Goal: Information Seeking & Learning: Find specific fact

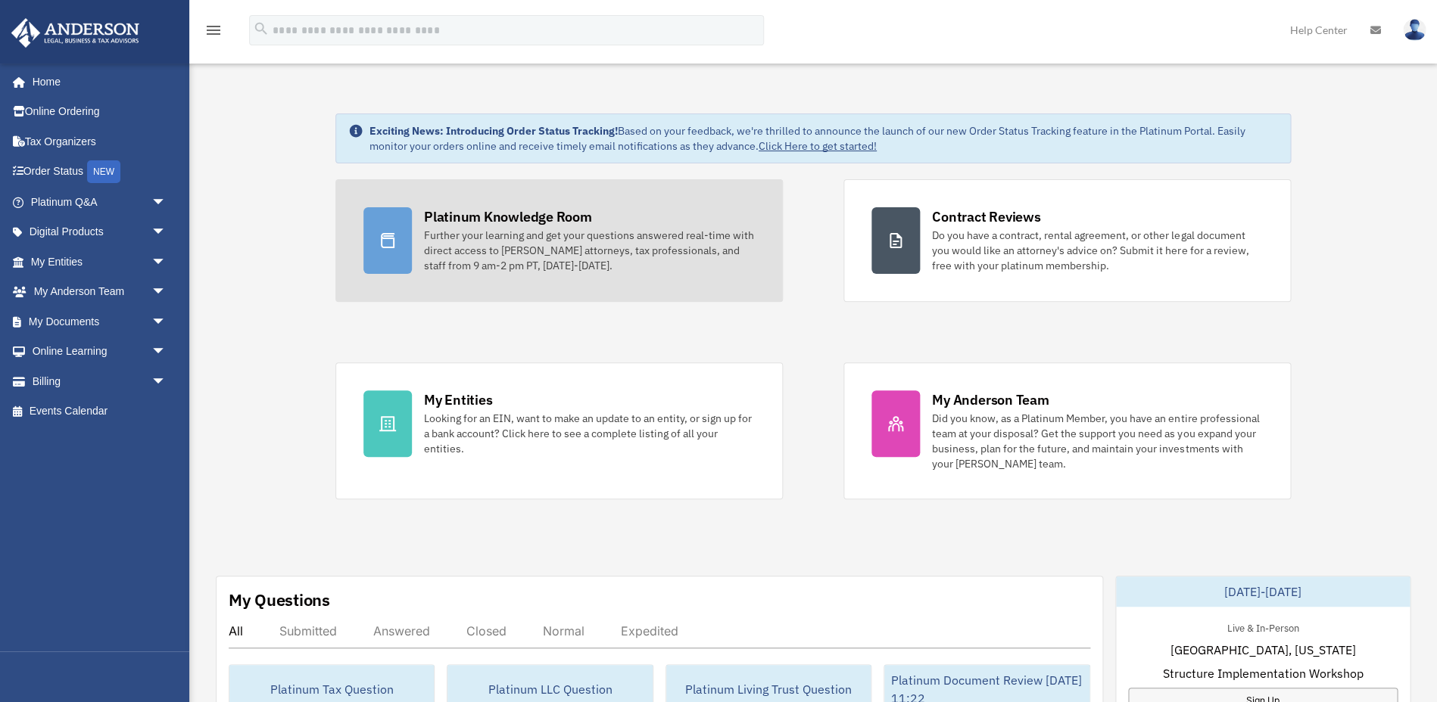
click at [525, 247] on div "Further your learning and get your questions answered real-time with direct acc…" at bounding box center [589, 250] width 331 height 45
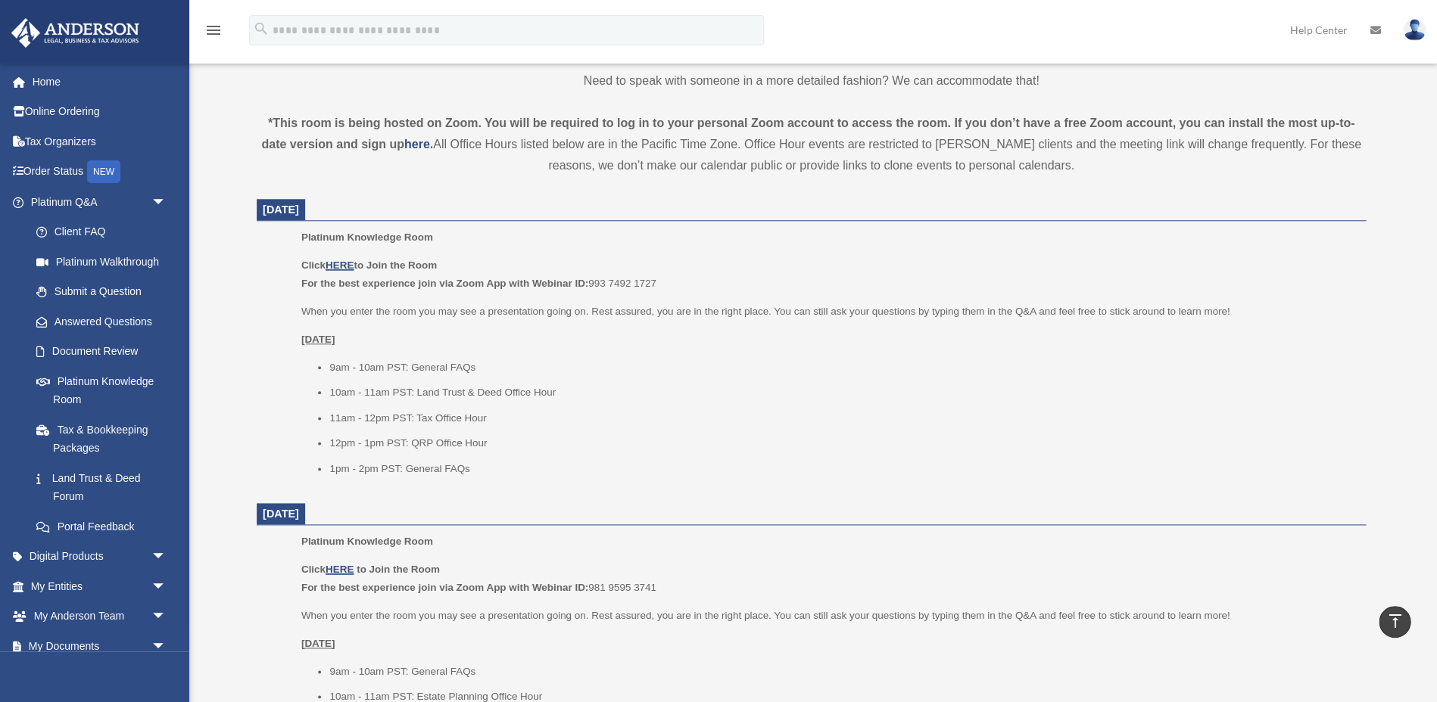
scroll to position [476, 0]
drag, startPoint x: 332, startPoint y: 434, endPoint x: 492, endPoint y: 444, distance: 160.0
click at [492, 444] on li "12pm - 1pm PST: QRP Office Hour" at bounding box center [842, 440] width 1026 height 18
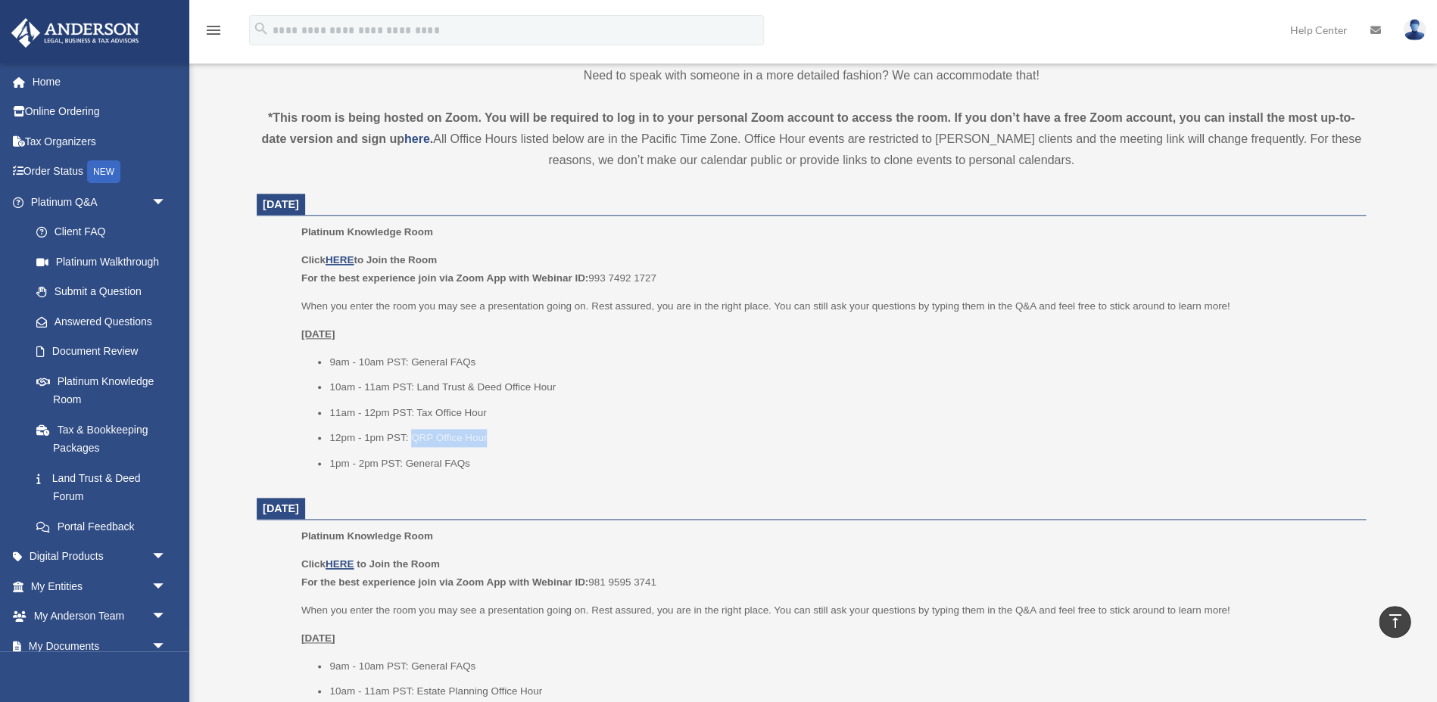
drag, startPoint x: 409, startPoint y: 438, endPoint x: 485, endPoint y: 438, distance: 76.5
click at [485, 438] on li "12pm - 1pm PST: QRP Office Hour" at bounding box center [842, 438] width 1026 height 18
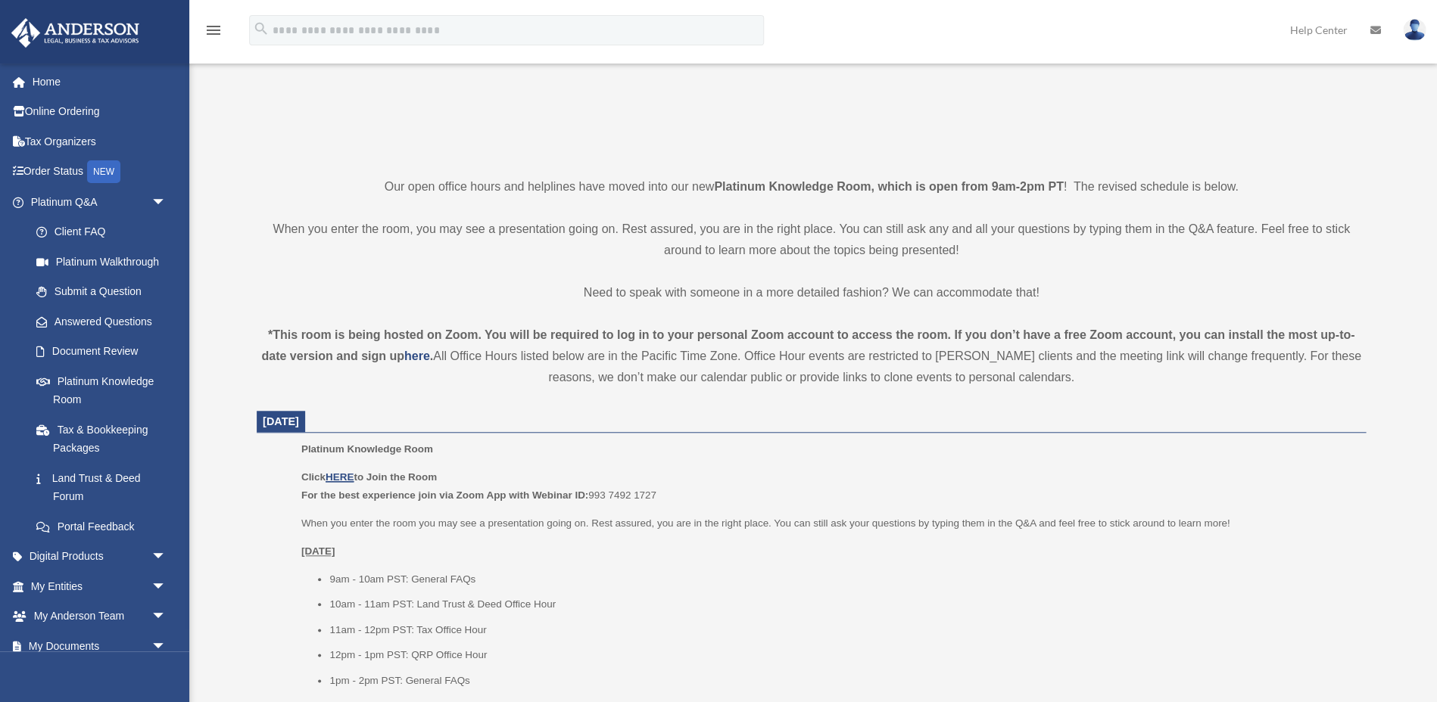
scroll to position [502, 0]
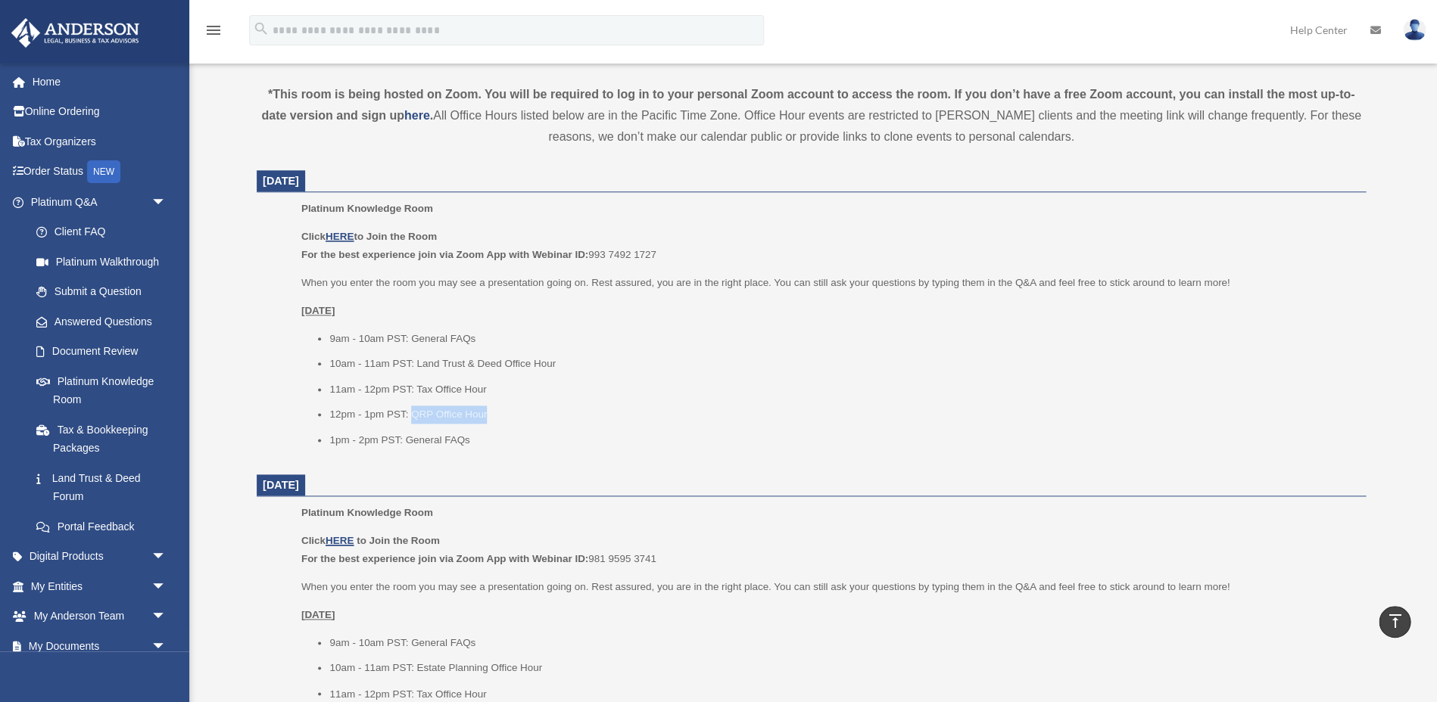
drag, startPoint x: 412, startPoint y: 413, endPoint x: 502, endPoint y: 413, distance: 90.1
click at [489, 411] on li "12pm - 1pm PST: QRP Office Hour" at bounding box center [842, 415] width 1026 height 18
copy li "QRP Office Hour"
click at [504, 414] on li "12pm - 1pm PST: QRP Office Hour" at bounding box center [842, 415] width 1026 height 18
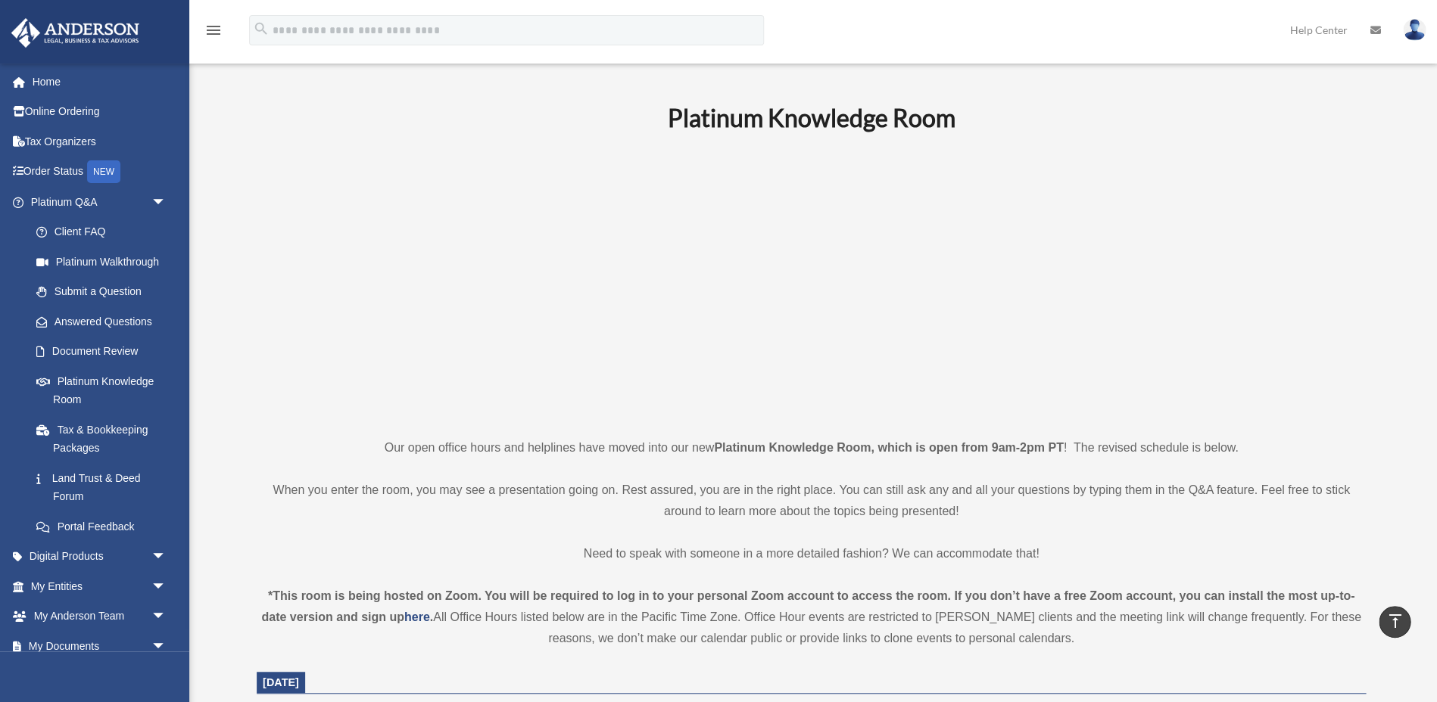
scroll to position [0, 0]
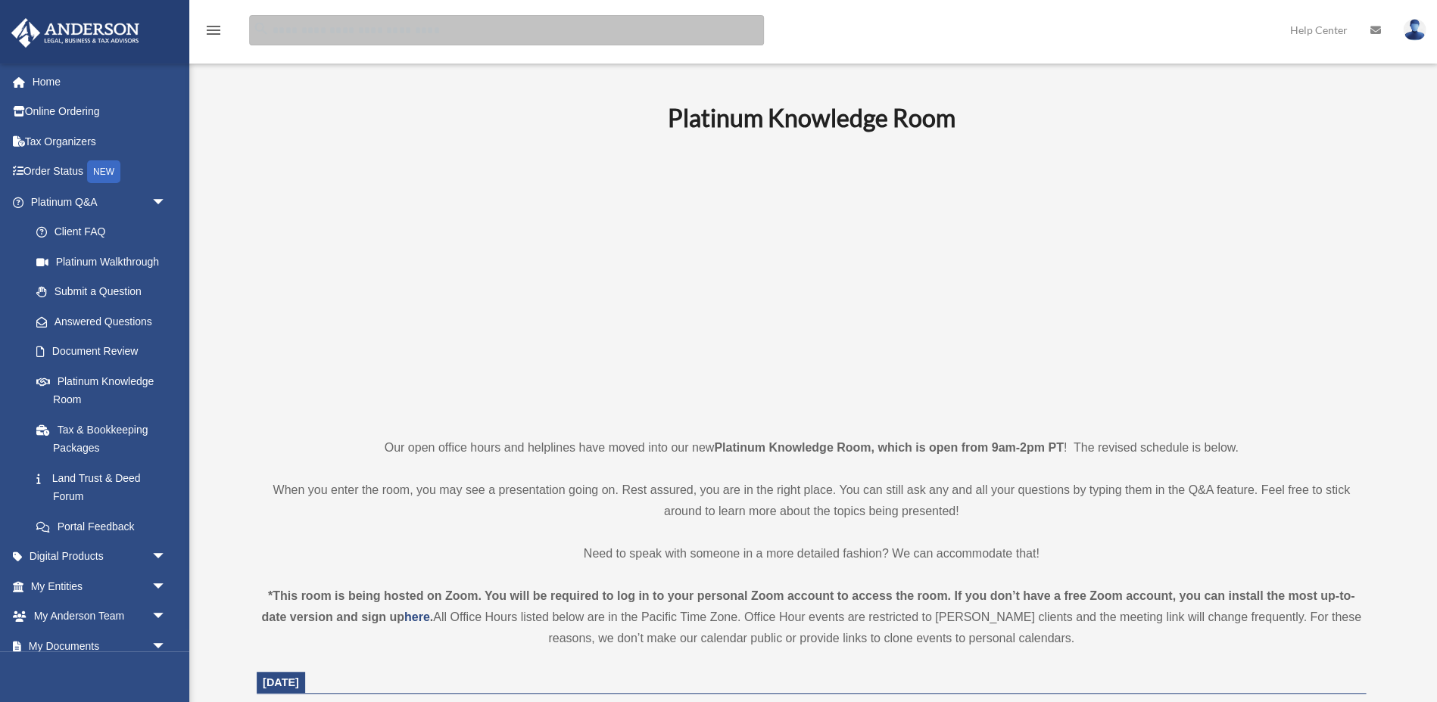
click at [329, 36] on input "search" at bounding box center [506, 30] width 515 height 30
paste input "**********"
type input "**********"
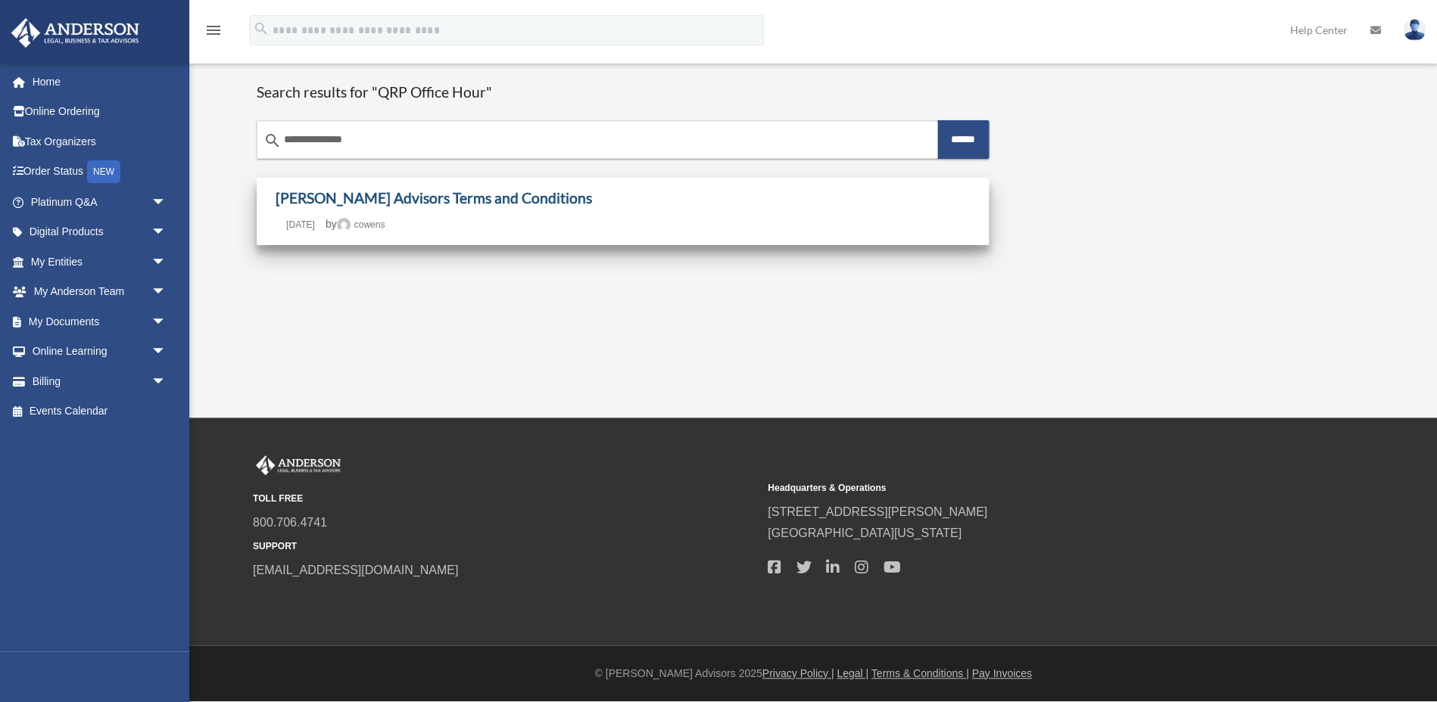
click at [368, 194] on link "Anderson Advisors Terms and Conditions" at bounding box center [434, 197] width 316 height 17
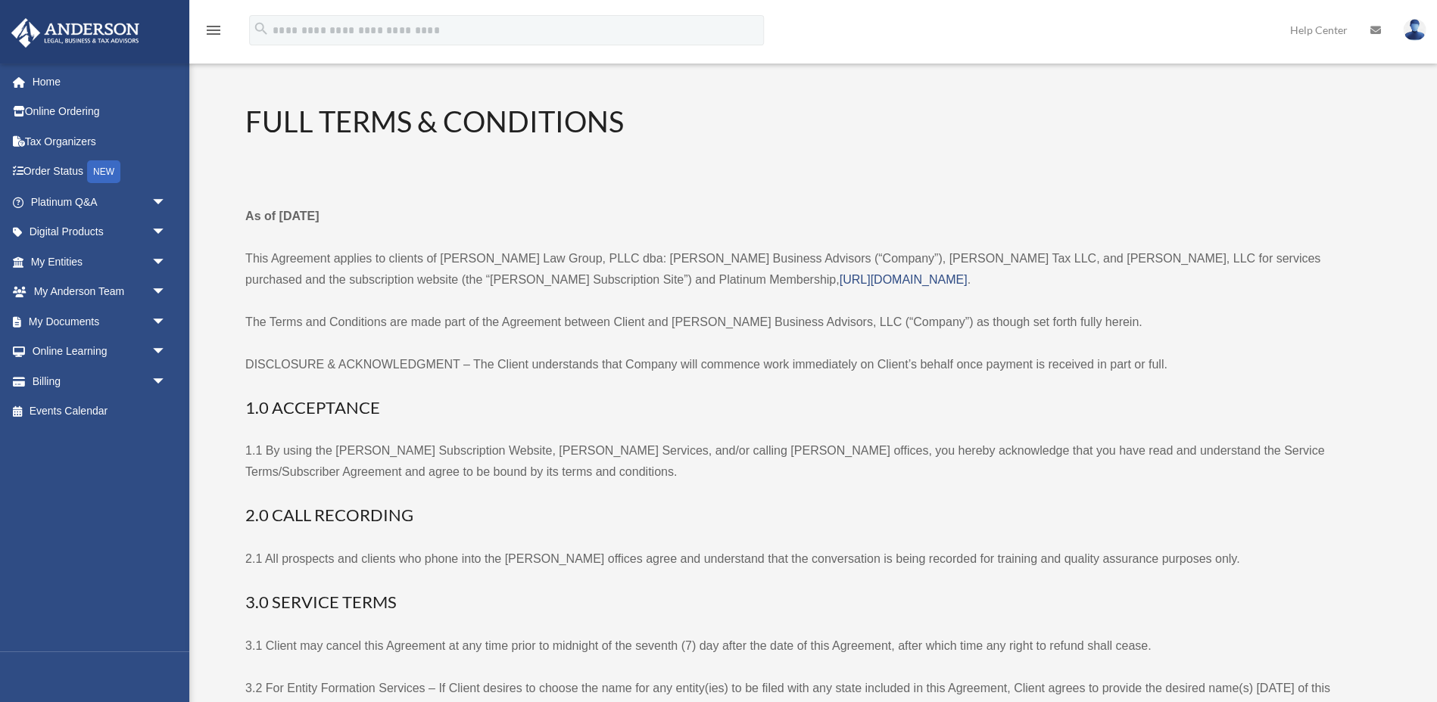
click at [530, 207] on p "As of March 8th, 2023" at bounding box center [811, 216] width 1132 height 21
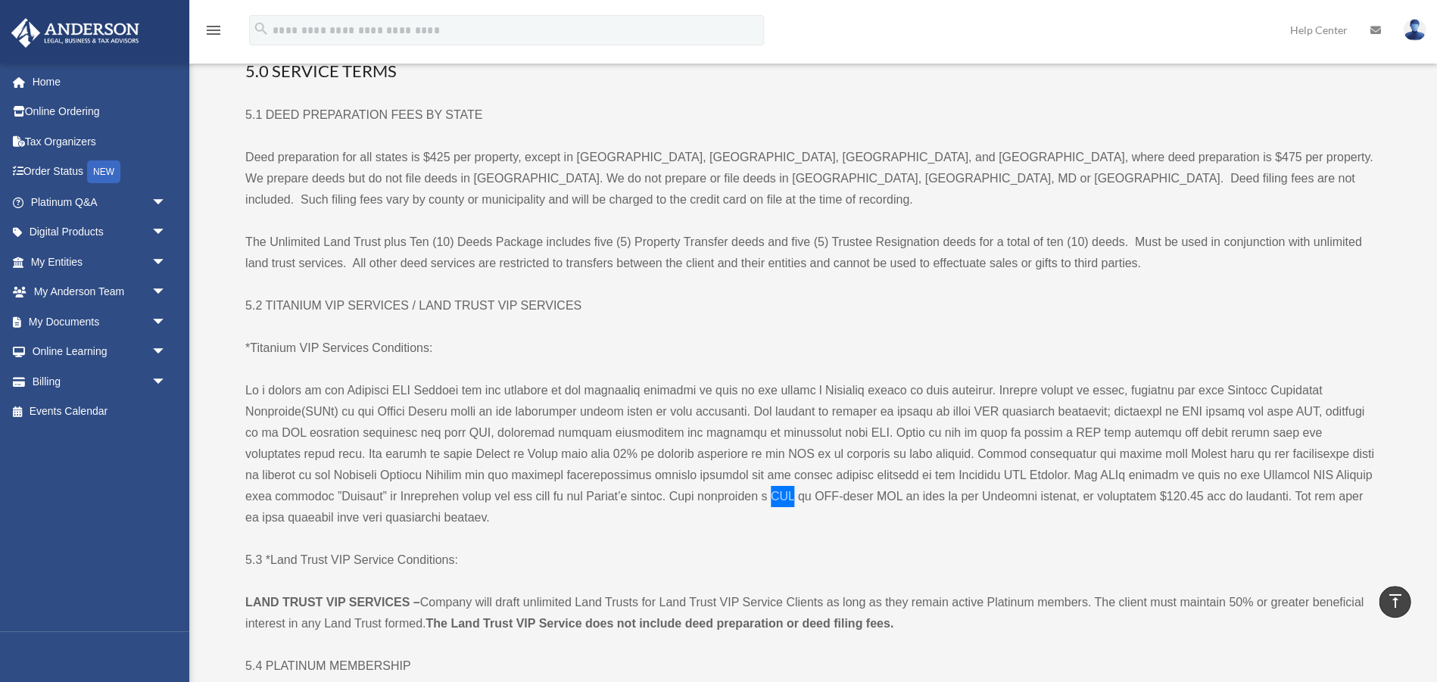
scroll to position [1786, 0]
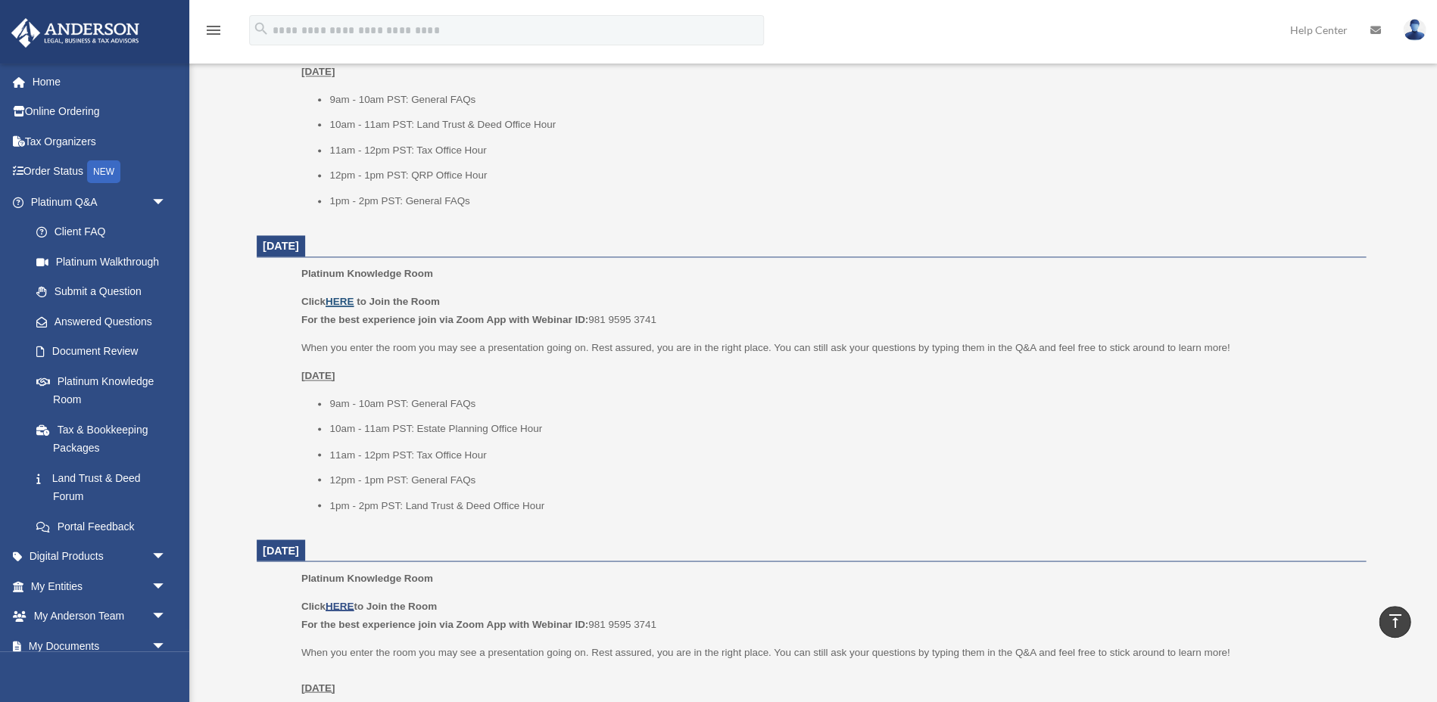
scroll to position [739, 0]
drag, startPoint x: 346, startPoint y: 169, endPoint x: 489, endPoint y: 171, distance: 143.1
click at [489, 171] on li "12pm - 1pm PST: QRP Office Hour" at bounding box center [842, 178] width 1026 height 18
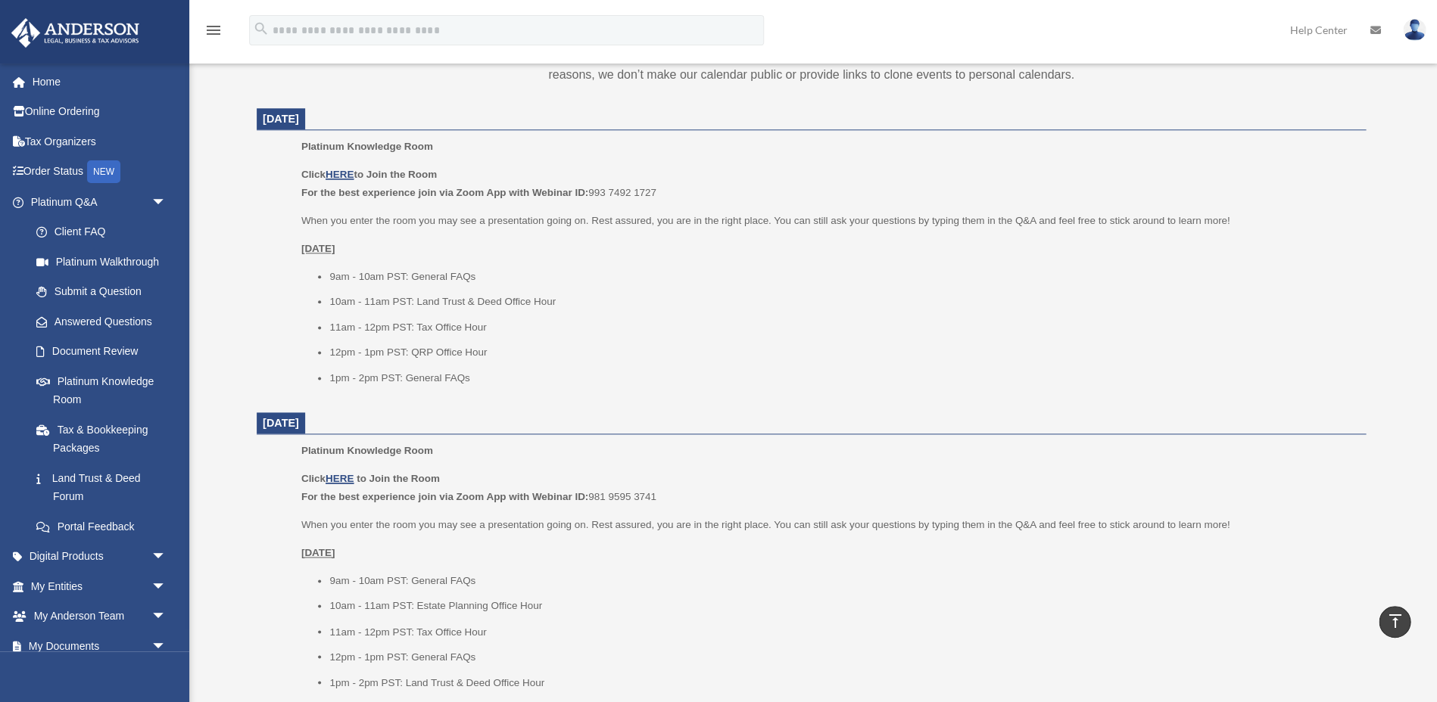
scroll to position [560, 0]
drag, startPoint x: 410, startPoint y: 354, endPoint x: 494, endPoint y: 355, distance: 84.8
click at [494, 355] on li "12pm - 1pm PST: QRP Office Hour" at bounding box center [842, 356] width 1026 height 18
